Goal: Information Seeking & Learning: Learn about a topic

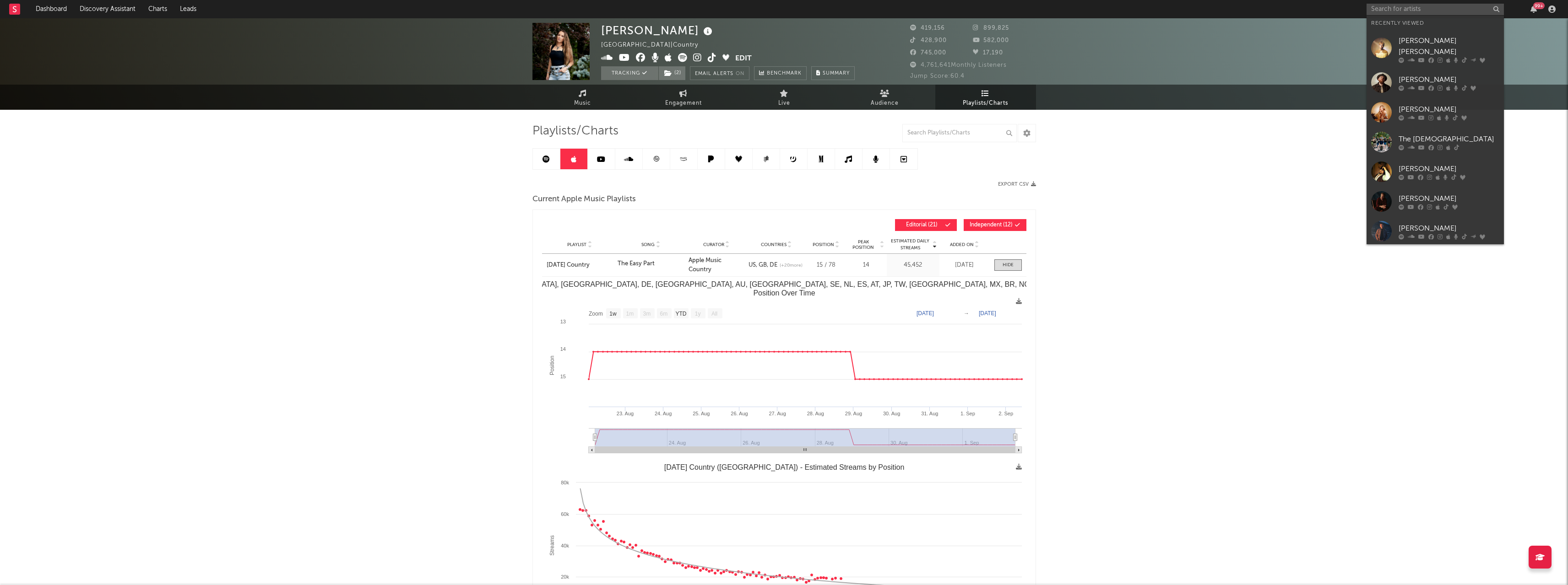
select select "1w"
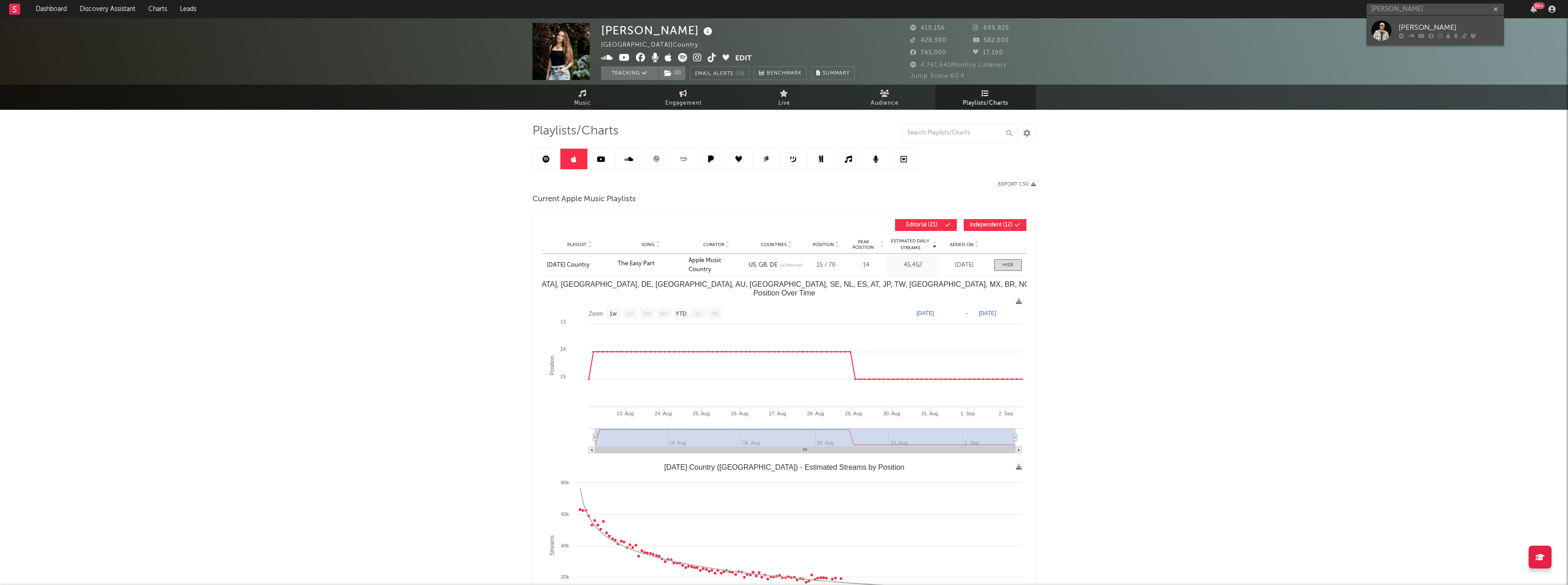
type input "[PERSON_NAME]"
click at [1438, 27] on div "[PERSON_NAME]" at bounding box center [1449, 27] width 101 height 11
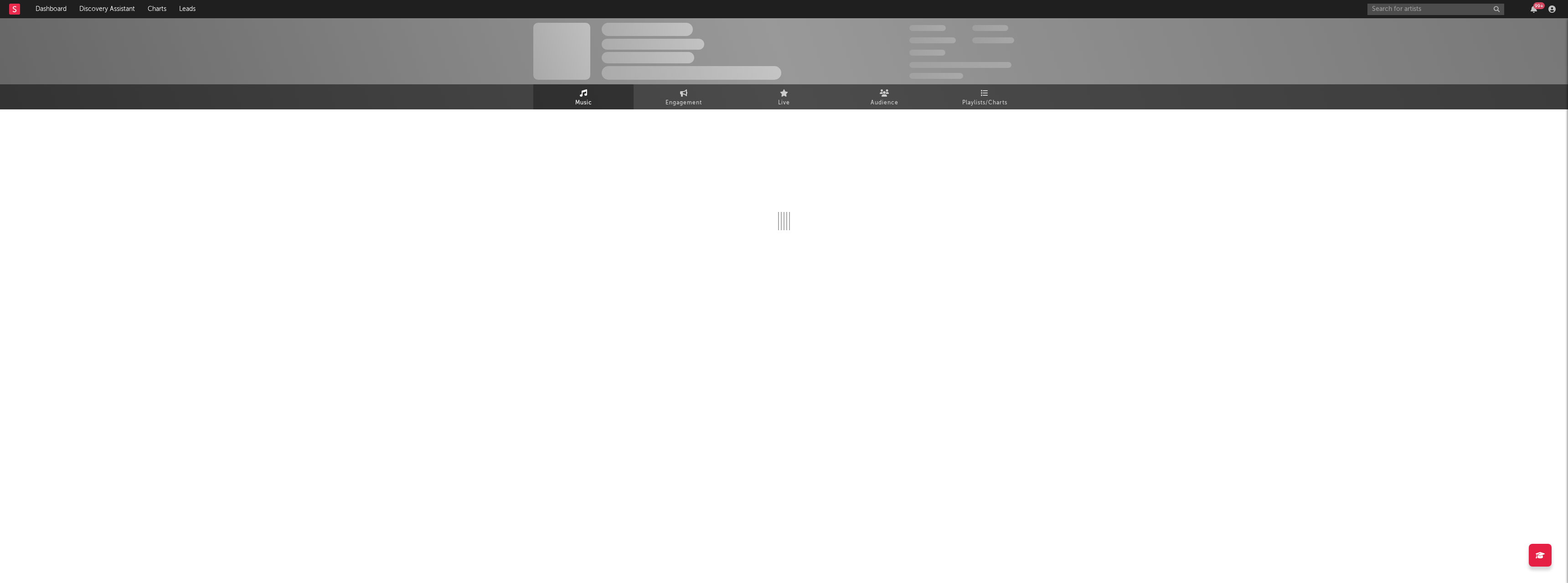
select select "6m"
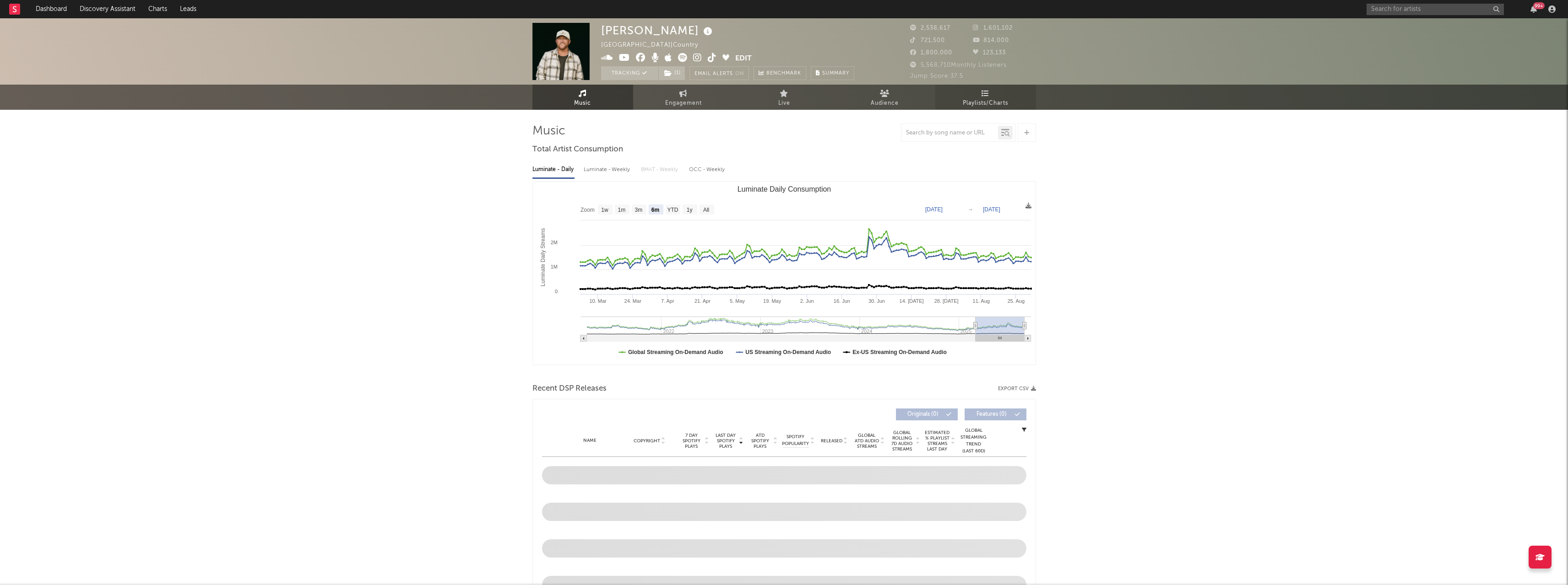
click at [996, 100] on span "Playlists/Charts" at bounding box center [985, 103] width 45 height 11
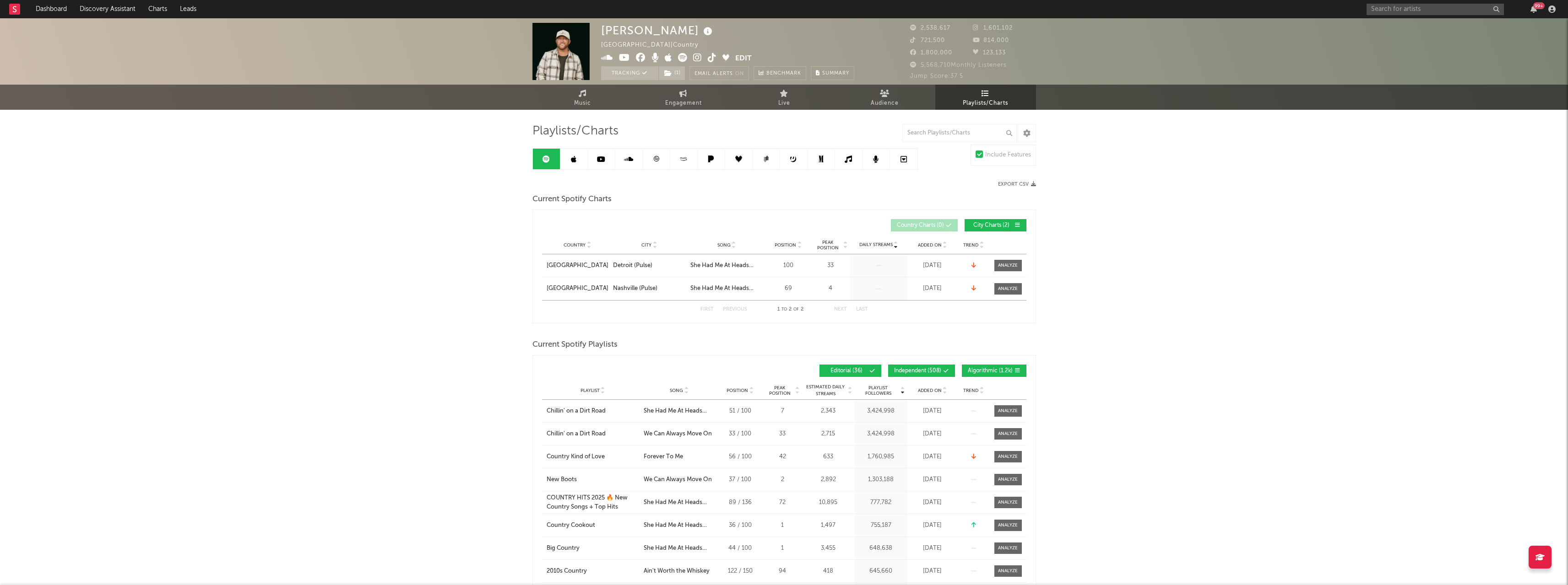
click at [572, 160] on icon at bounding box center [574, 159] width 5 height 7
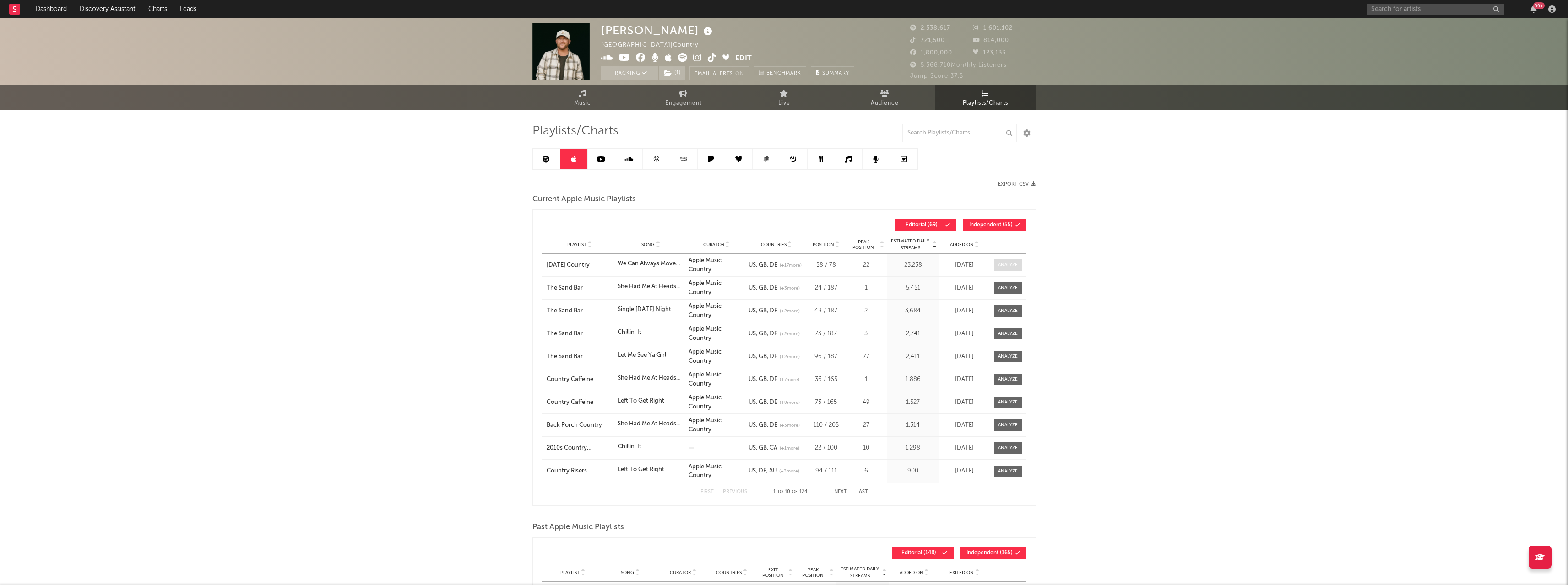
click at [1011, 265] on div at bounding box center [1008, 265] width 19 height 7
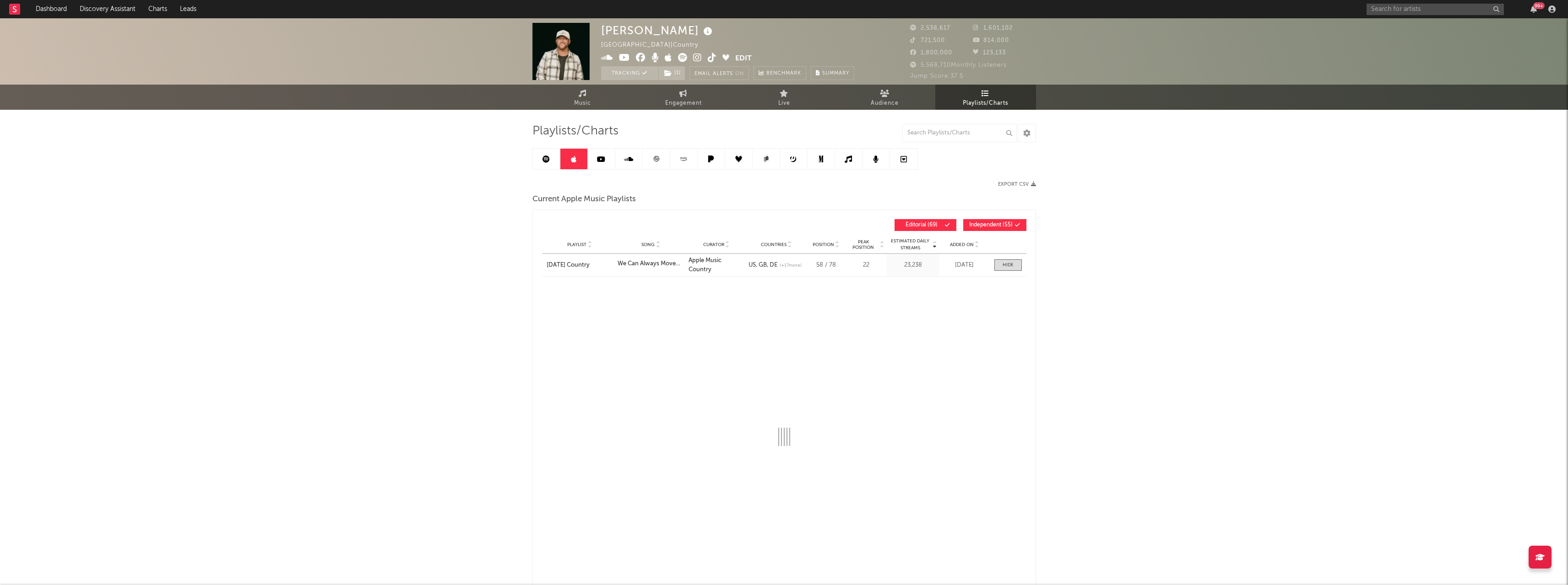
select select "1w"
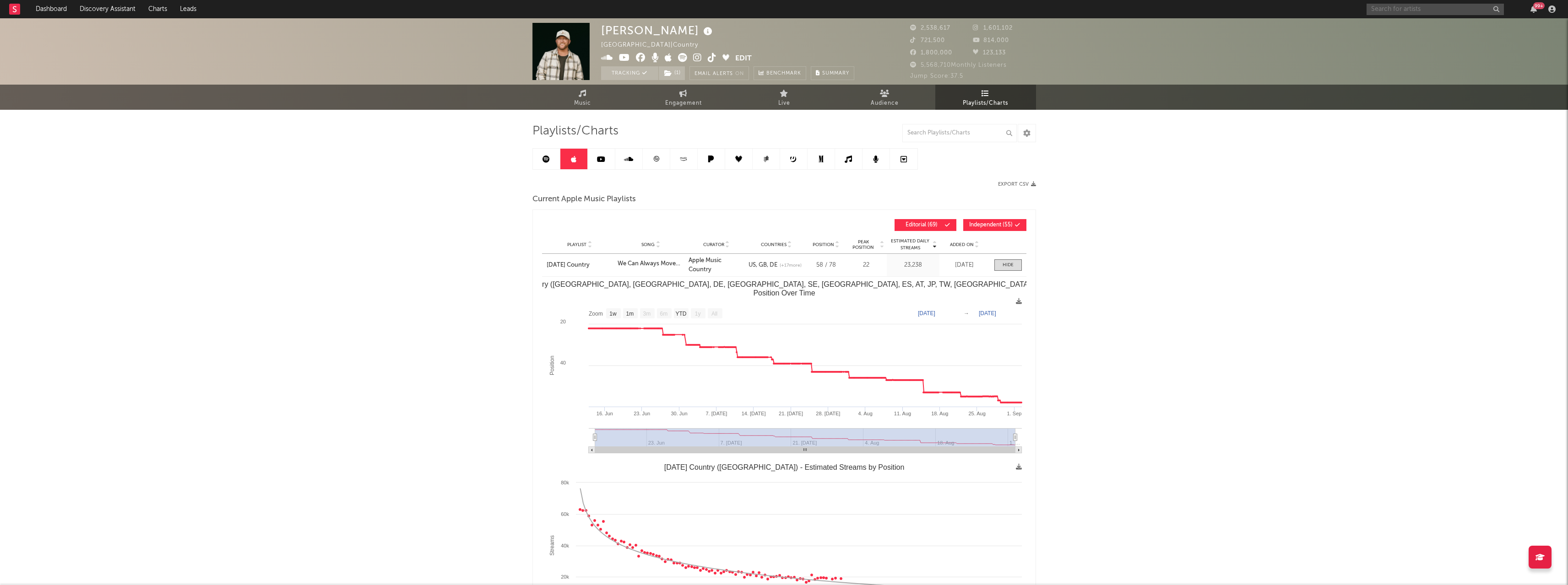
click at [1403, 6] on input "text" at bounding box center [1435, 9] width 137 height 12
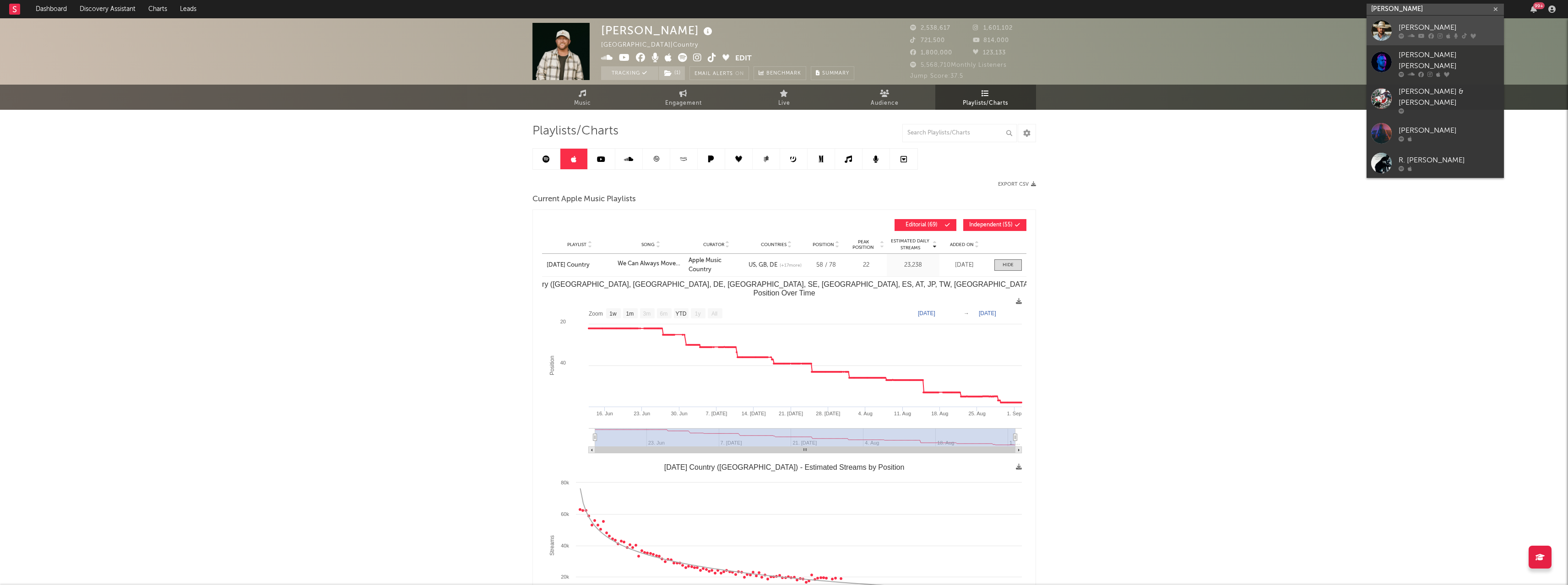
type input "[PERSON_NAME]"
click at [1427, 29] on div "[PERSON_NAME]" at bounding box center [1449, 27] width 101 height 11
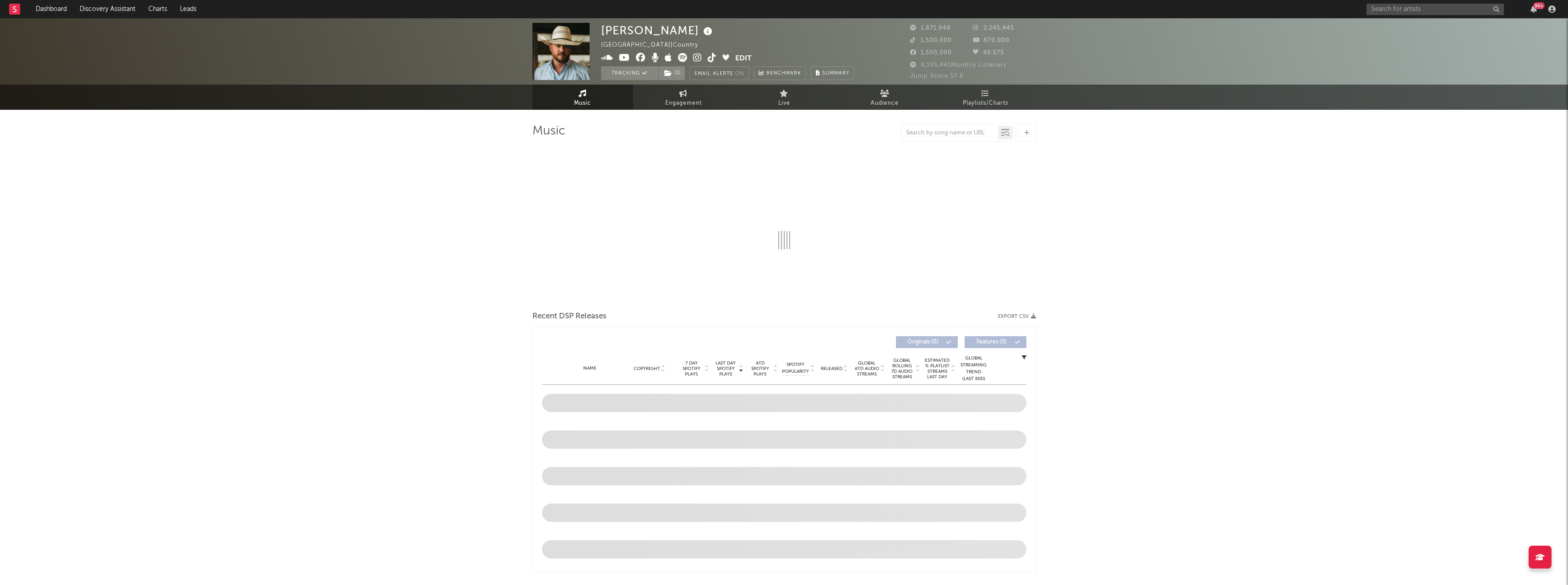
select select "6m"
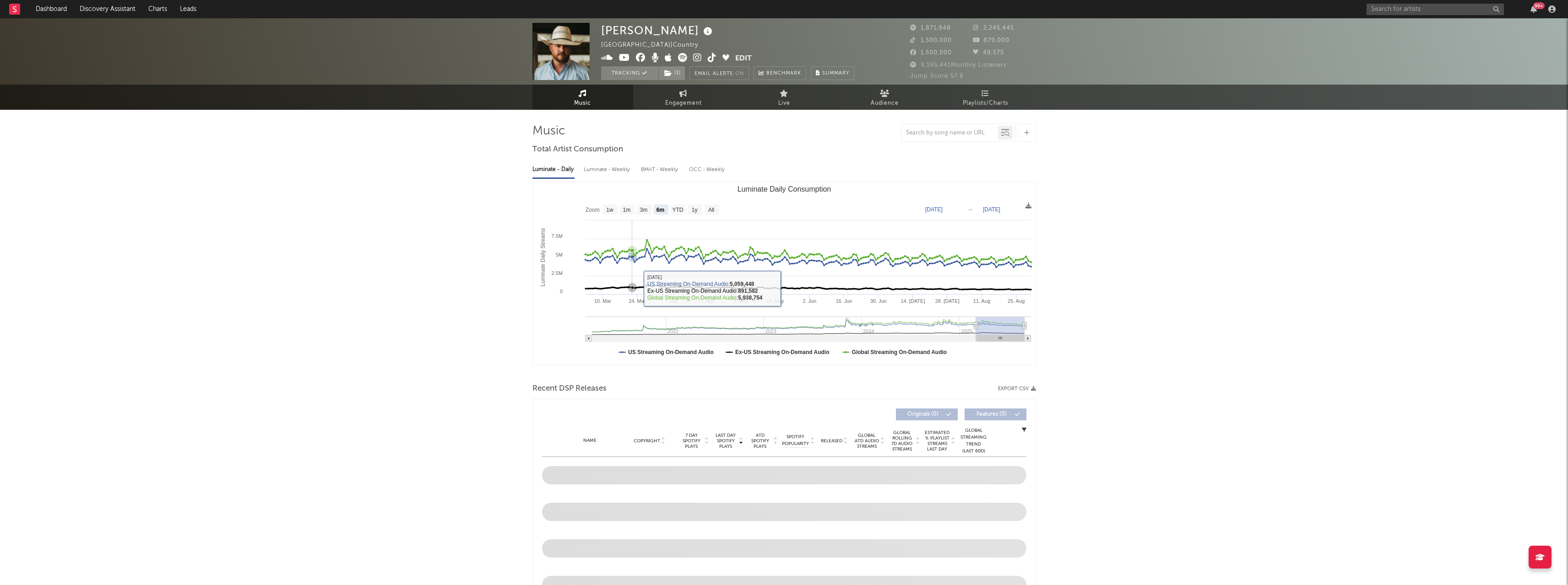
select select "6m"
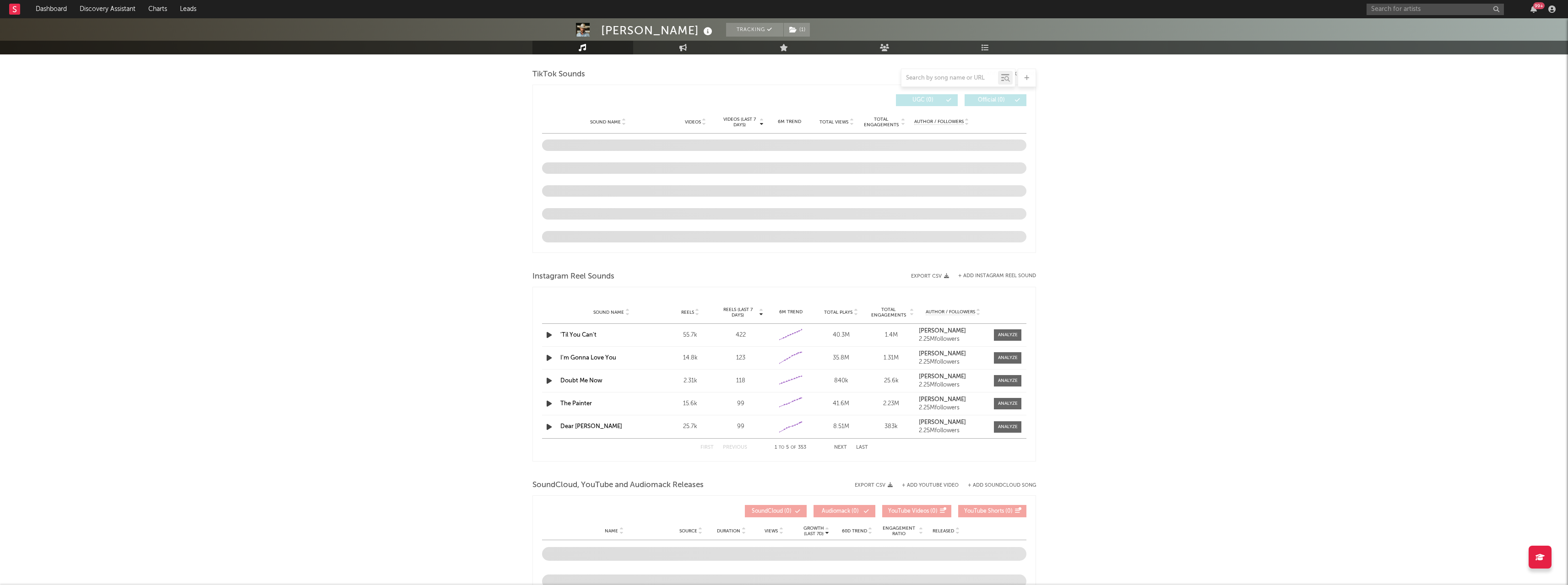
scroll to position [641, 0]
